Goal: Task Accomplishment & Management: Use online tool/utility

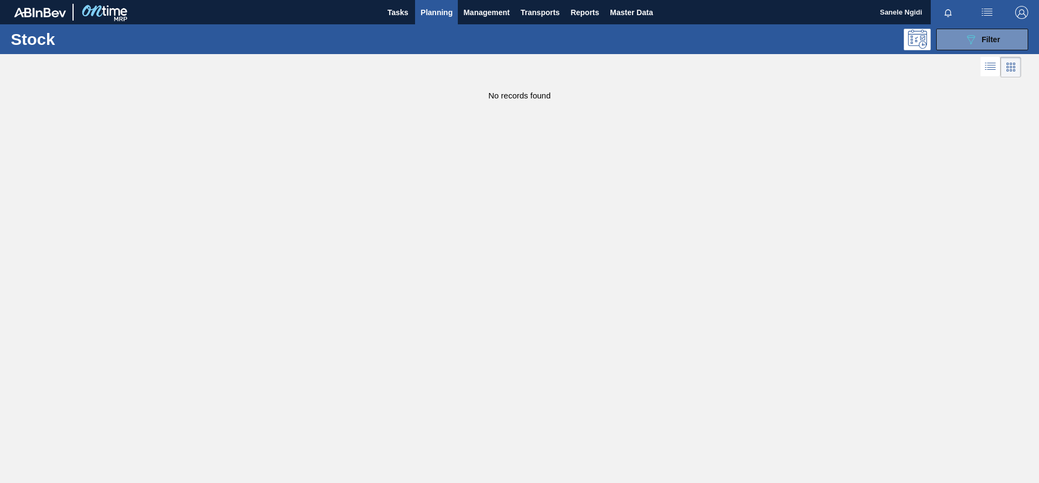
click at [443, 13] on span "Planning" at bounding box center [437, 12] width 32 height 13
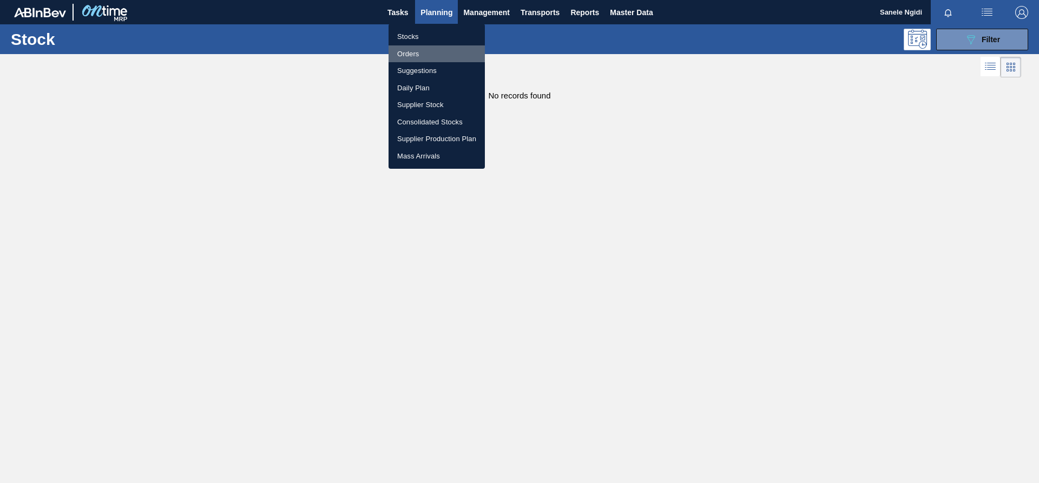
click at [412, 54] on li "Orders" at bounding box center [437, 53] width 96 height 17
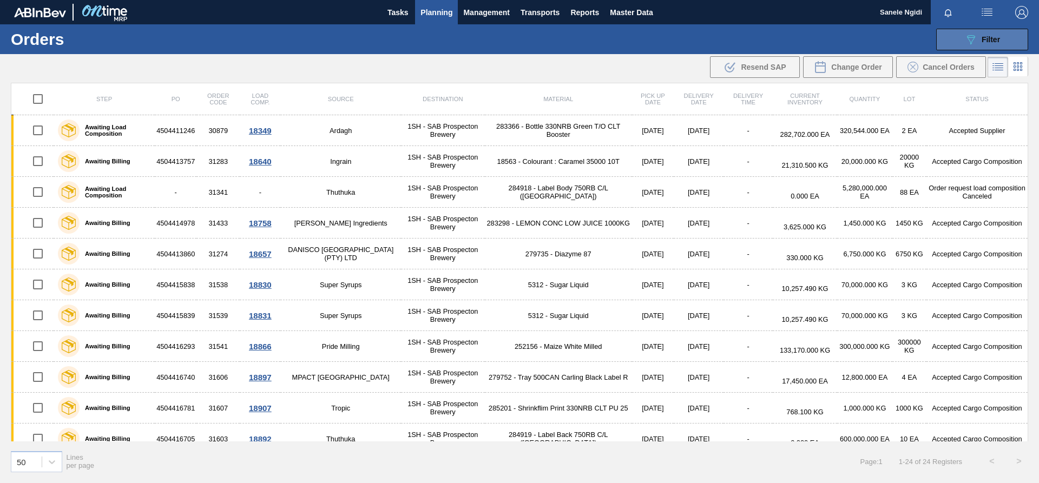
click at [986, 37] on span "Filter" at bounding box center [991, 39] width 18 height 9
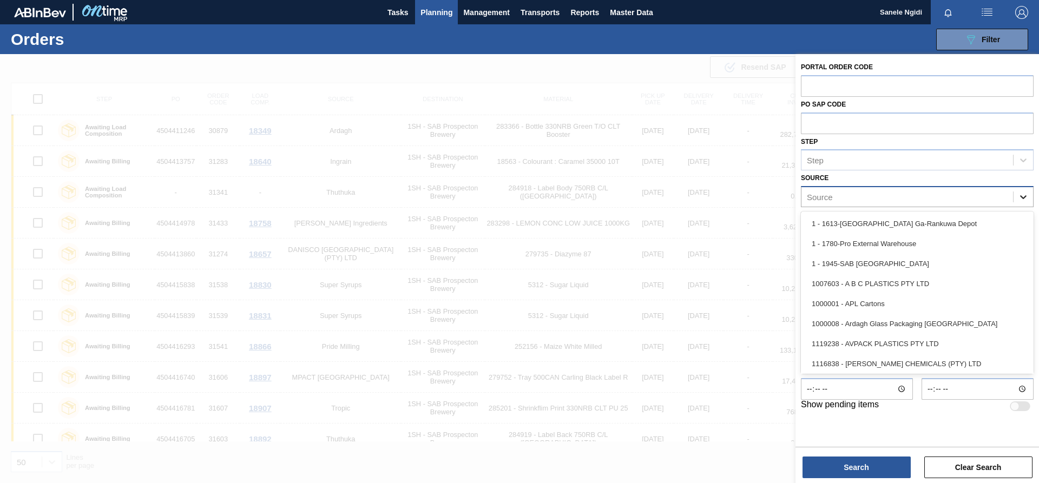
click at [1025, 196] on icon at bounding box center [1023, 197] width 11 height 11
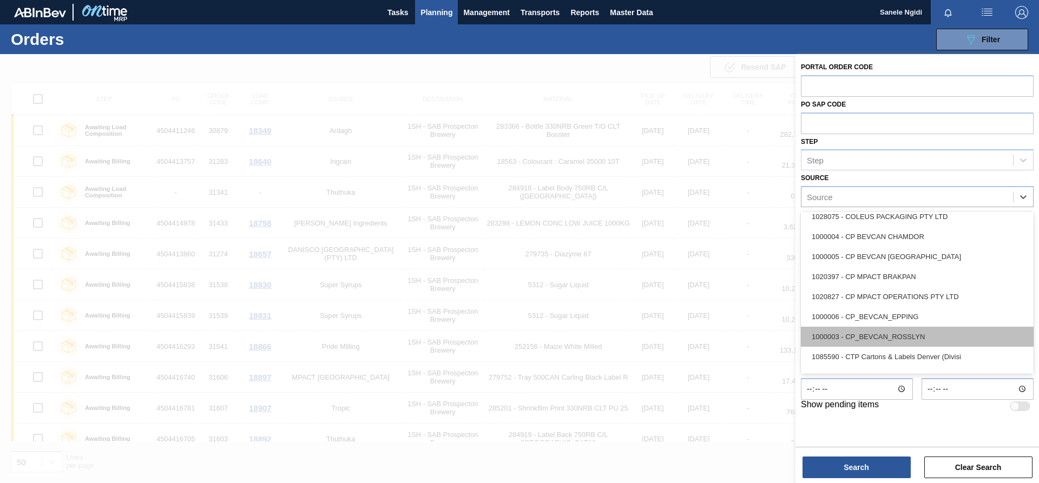
scroll to position [213, 0]
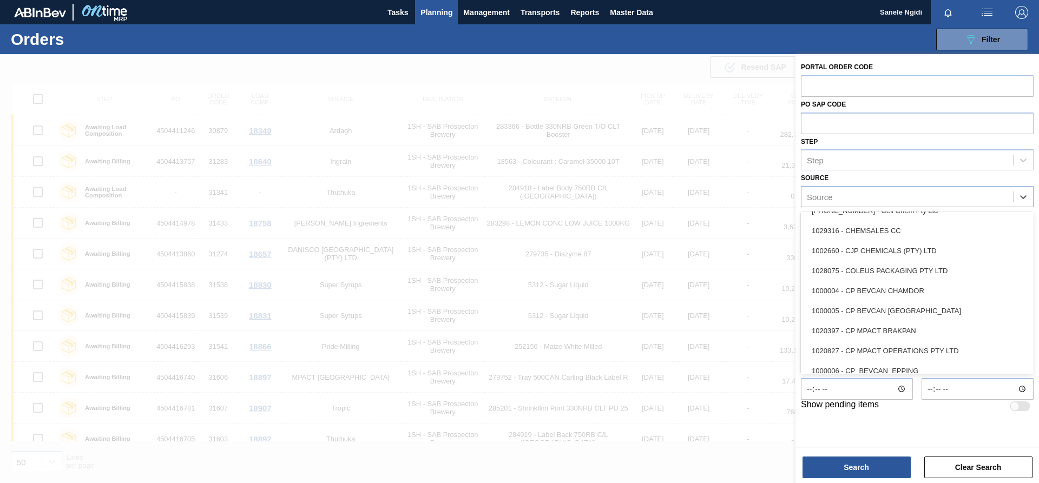
click at [876, 272] on div "1028075 - COLEUS PACKAGING PTY LTD" at bounding box center [917, 271] width 233 height 20
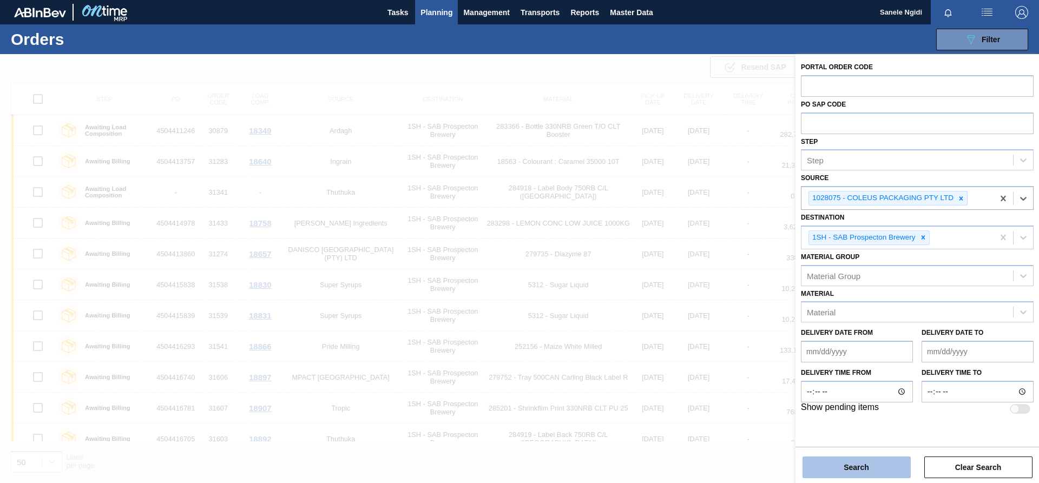
click at [849, 463] on button "Search" at bounding box center [857, 468] width 108 height 22
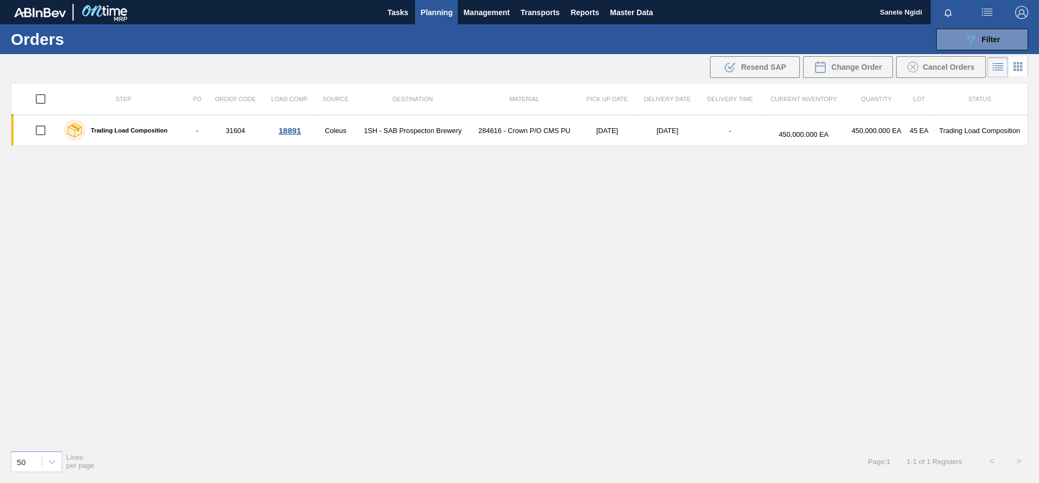
click at [1030, 68] on div ".b{fill:var(--color-action-default)} Resend SAP Change Order Cancel Orders" at bounding box center [519, 67] width 1039 height 26
click at [1019, 69] on icon at bounding box center [1018, 66] width 13 height 13
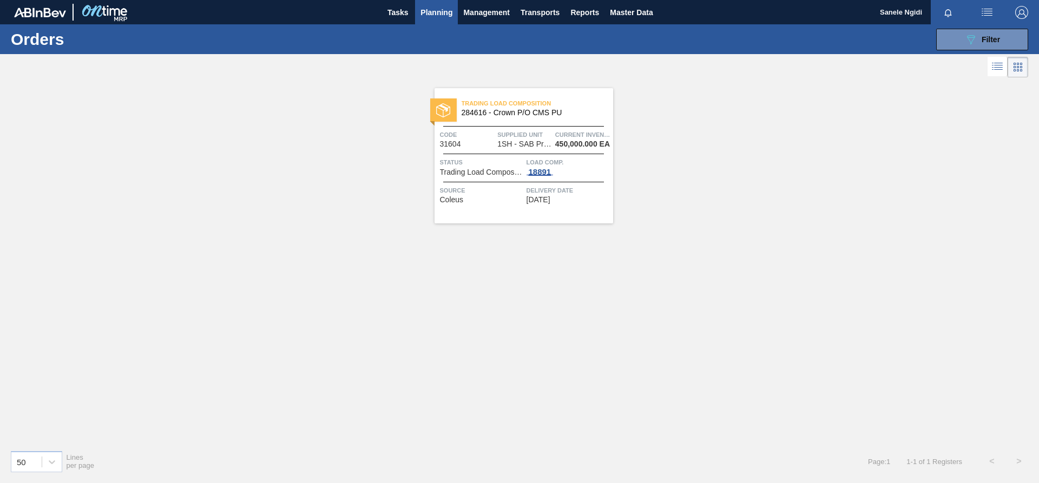
click at [545, 172] on div "18891" at bounding box center [540, 172] width 27 height 9
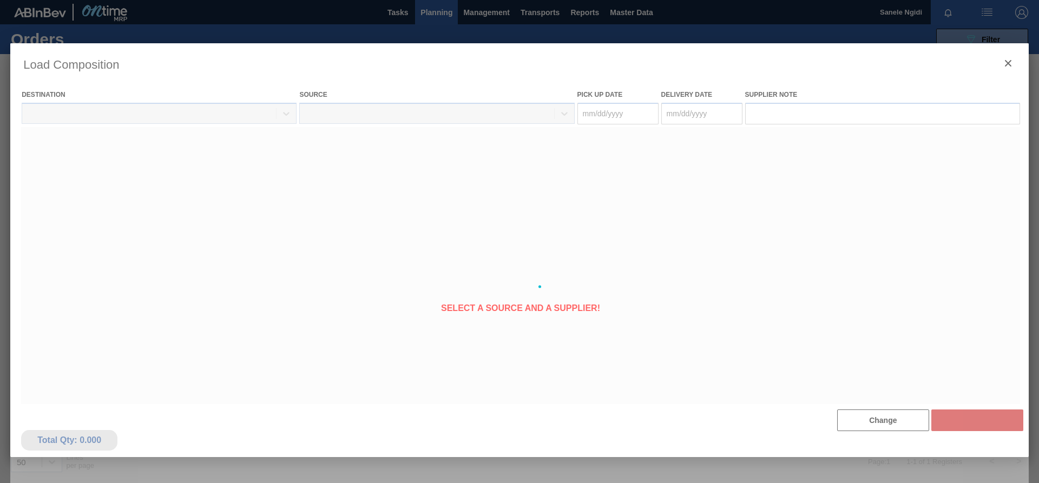
type Date "[DATE]"
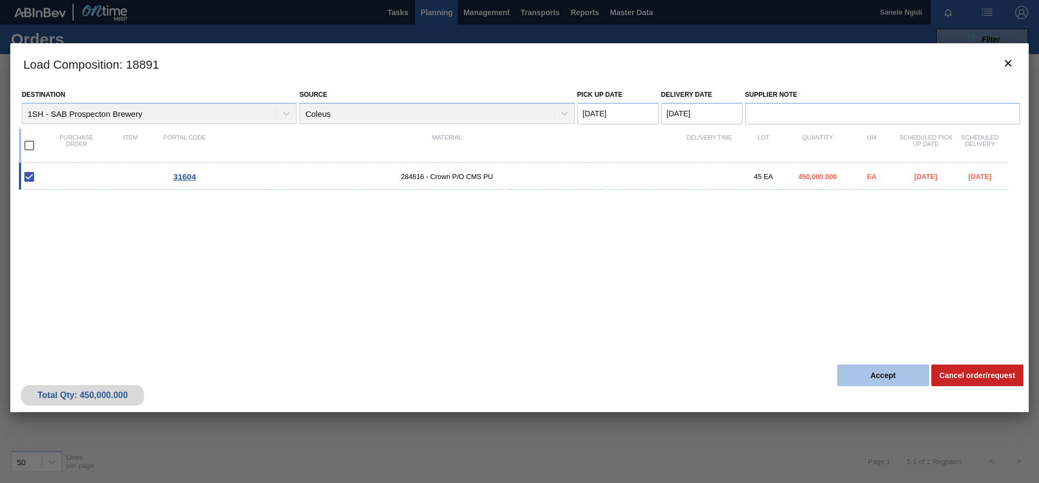
click at [871, 377] on button "Accept" at bounding box center [883, 376] width 92 height 22
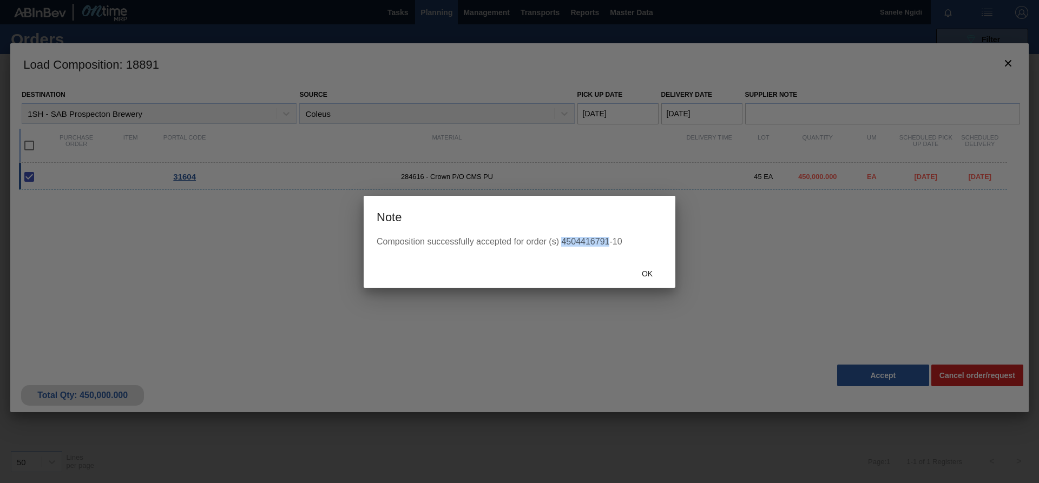
drag, startPoint x: 608, startPoint y: 239, endPoint x: 564, endPoint y: 245, distance: 44.7
click at [564, 245] on div "Composition successfully accepted for order (s) 4504416791-10" at bounding box center [520, 242] width 286 height 10
copy div "4504416791"
click at [640, 271] on span "Ok" at bounding box center [647, 274] width 28 height 9
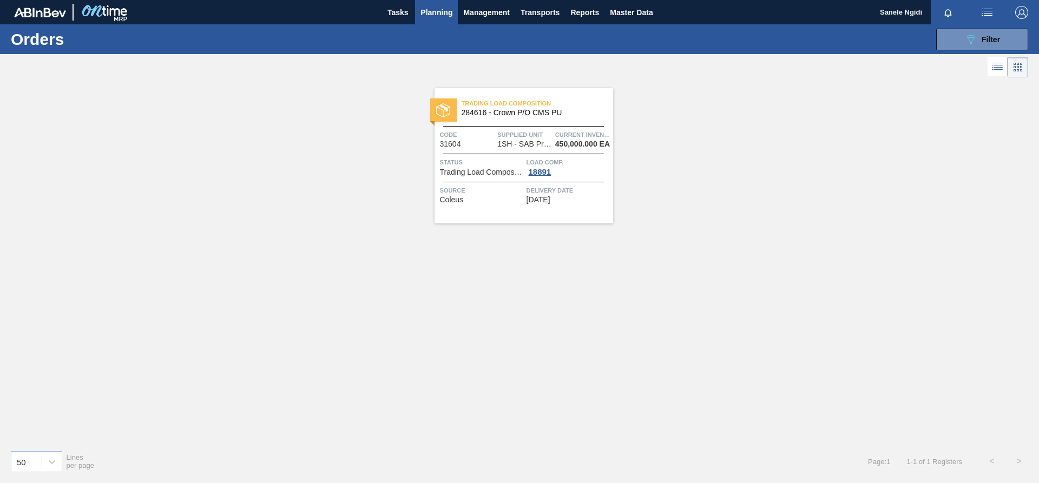
click at [361, 328] on div "Trading Load Composition 284616 - Crown P/O CMS PU Code 31604 Supplied Unit 1SH…" at bounding box center [519, 261] width 1039 height 362
